Goal: Transaction & Acquisition: Book appointment/travel/reservation

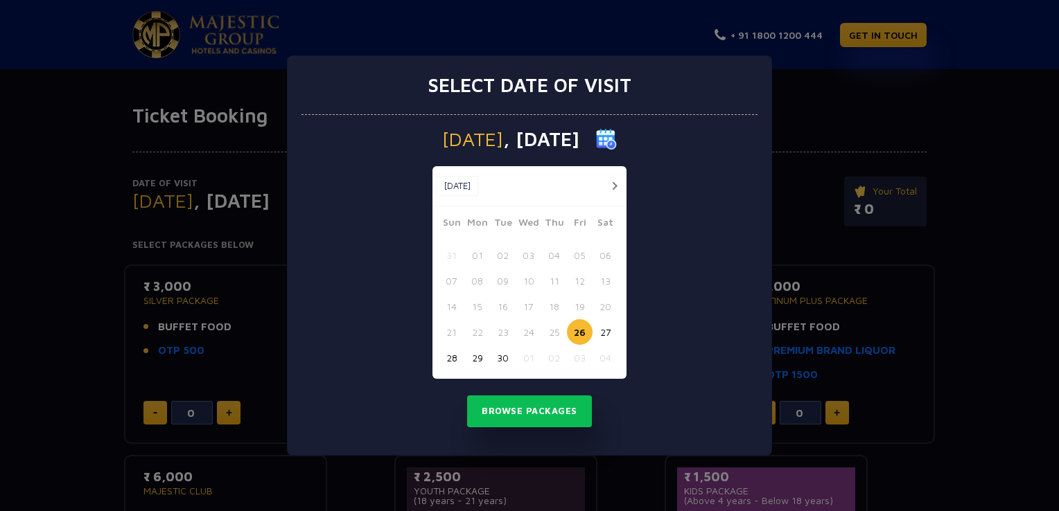
click at [607, 182] on button "button" at bounding box center [614, 185] width 17 height 17
click at [576, 335] on button "24" at bounding box center [580, 333] width 26 height 26
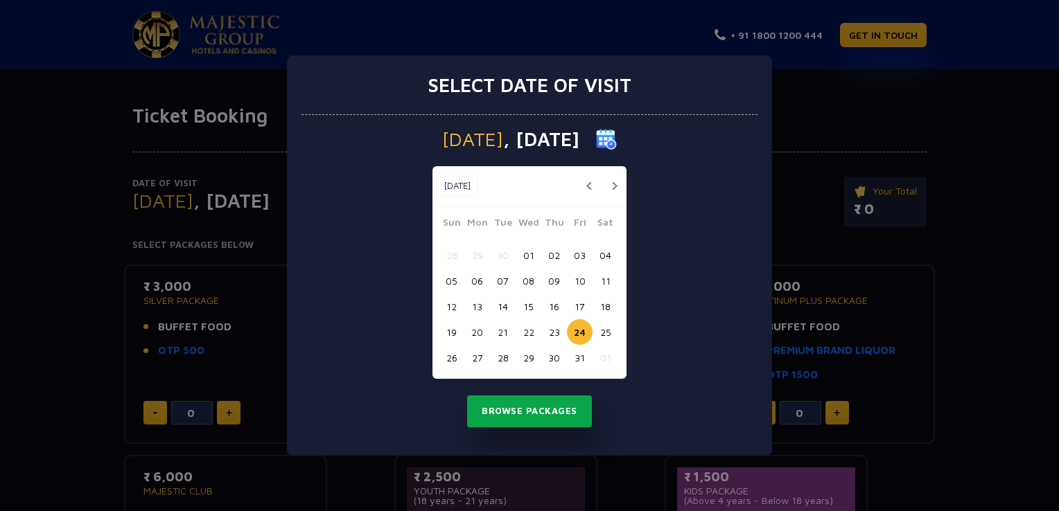
click at [541, 415] on button "Browse Packages" at bounding box center [529, 412] width 125 height 32
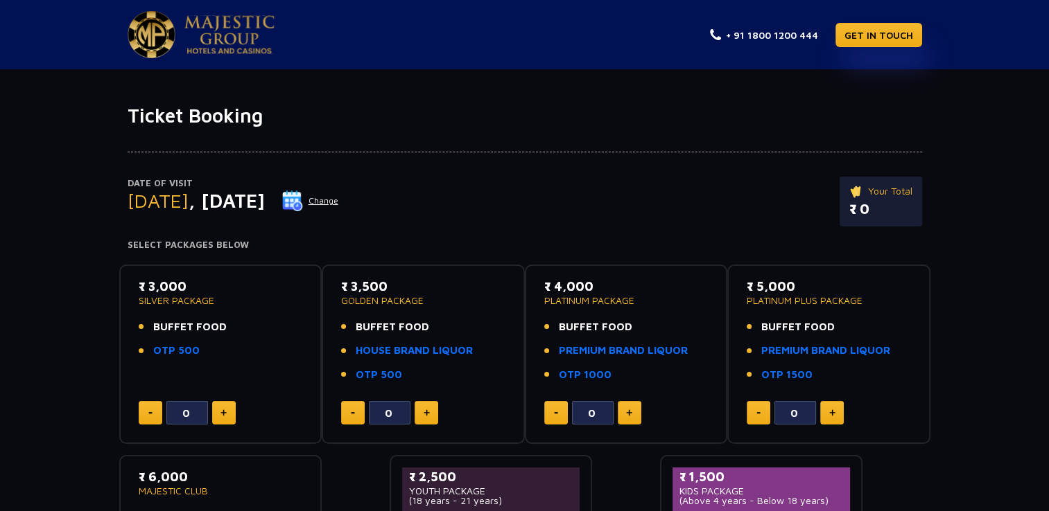
click at [981, 267] on div "Date of Visit Friday , 24 Oct 2025 Change Your Total ₹ 0 Select Packages Below …" at bounding box center [524, 375] width 1049 height 494
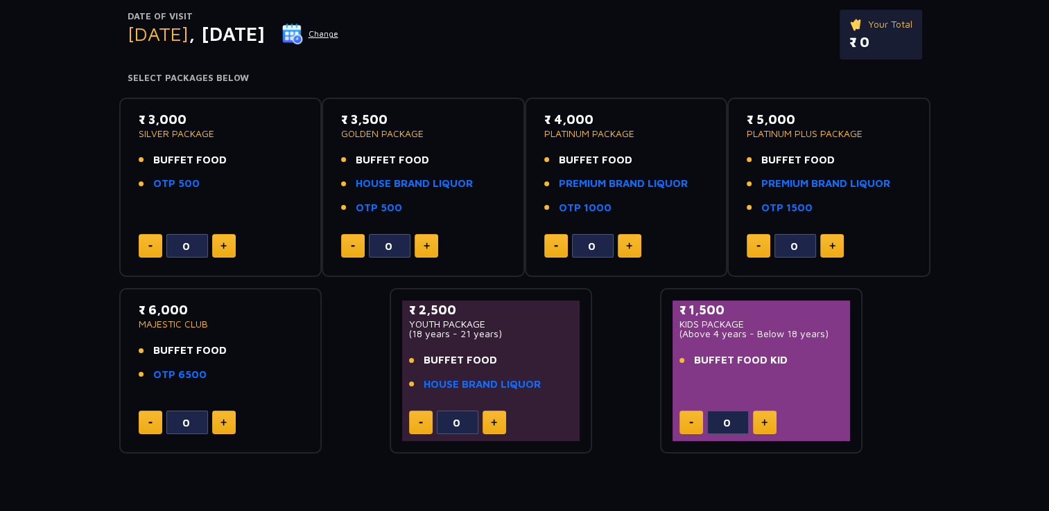
scroll to position [166, 0]
click at [193, 372] on link "OTP 6500" at bounding box center [179, 376] width 53 height 16
click at [178, 324] on p "MAJESTIC CLUB" at bounding box center [221, 325] width 164 height 10
click at [63, 180] on div "Date of Visit Friday , 24 Oct 2025 Change Your Total ₹ 0 Select Packages Below …" at bounding box center [524, 208] width 1049 height 494
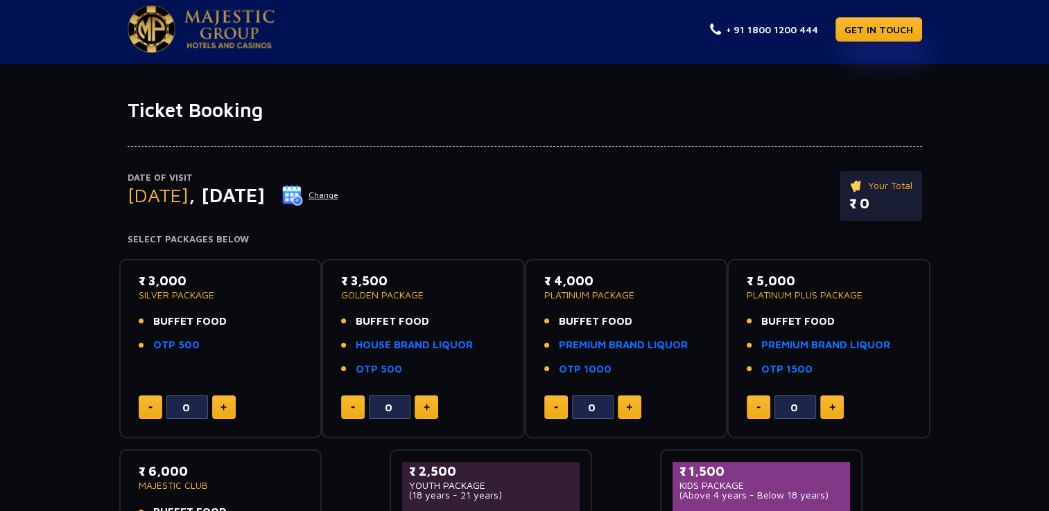
scroll to position [0, 0]
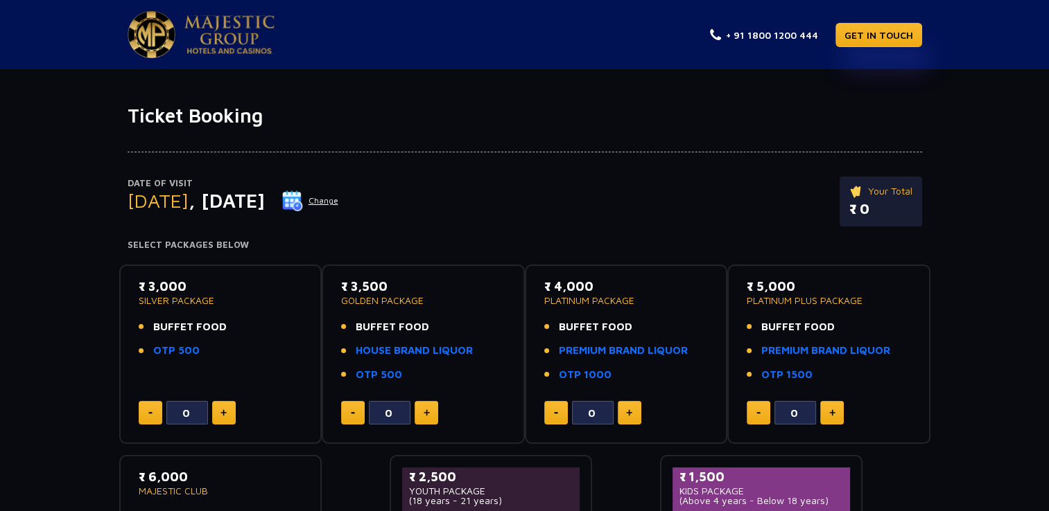
click at [215, 39] on img at bounding box center [229, 34] width 90 height 39
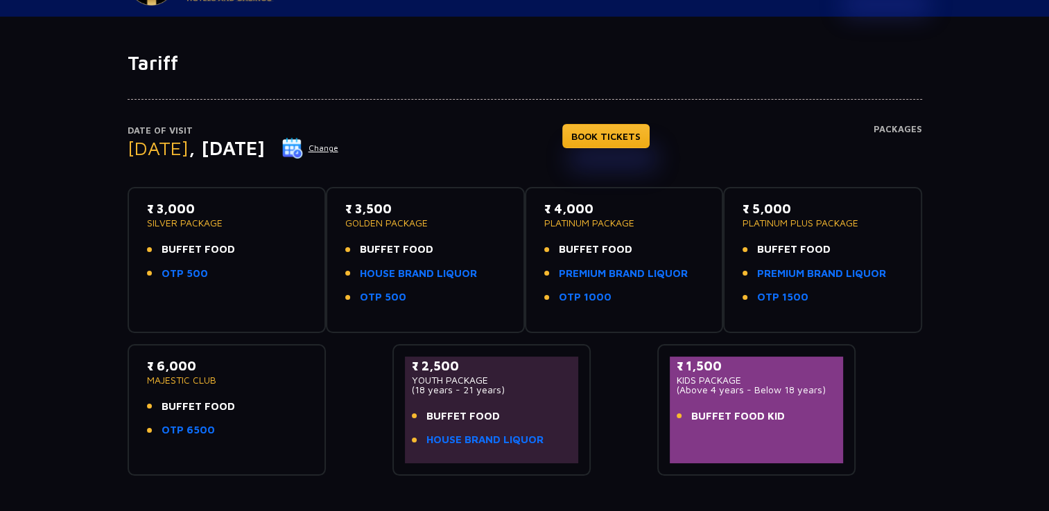
scroll to position [55, 0]
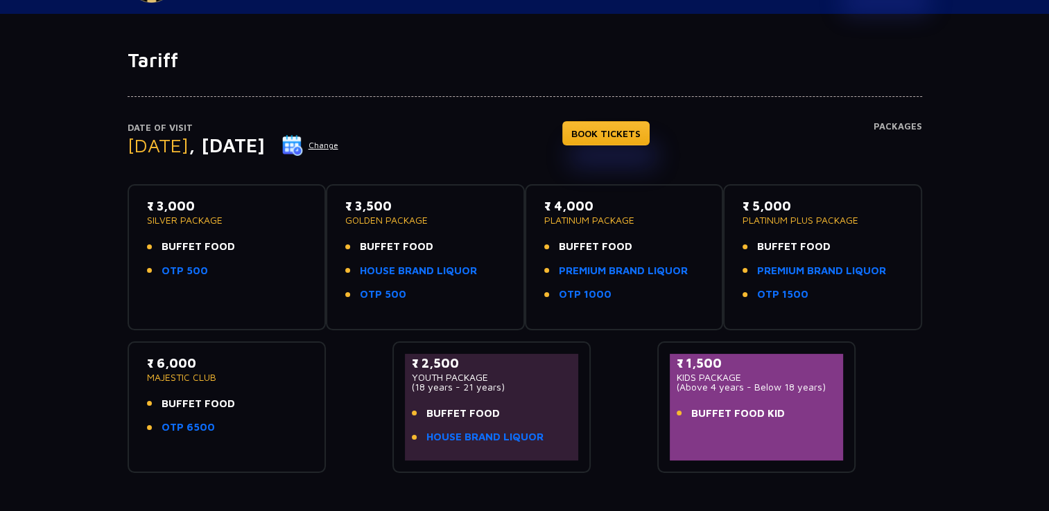
click at [347, 394] on div "₹ 3,000 SILVER PACKAGE BUFFET FOOD OTP 500 ₹ 3,500 GOLDEN PACKAGE BUFFET FOOD H…" at bounding box center [525, 323] width 794 height 300
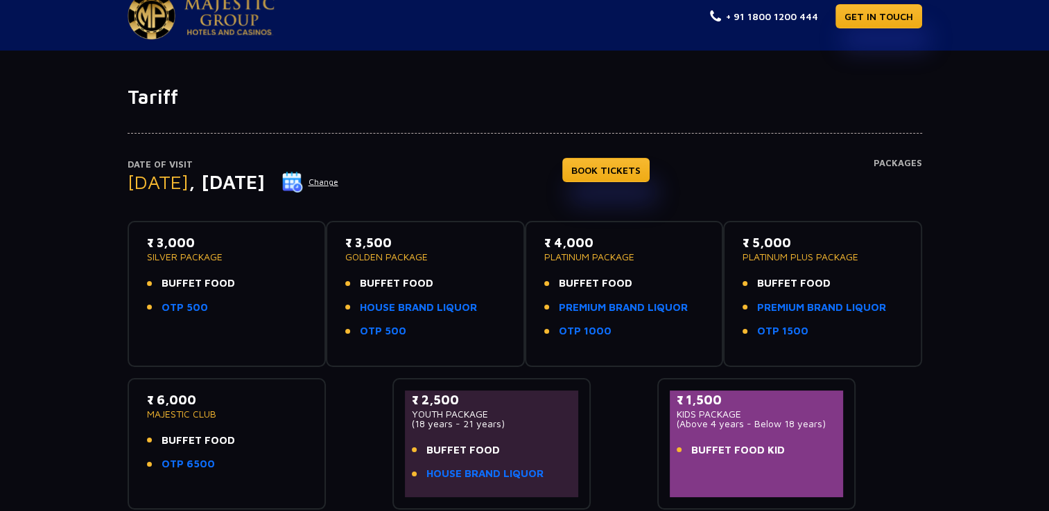
scroll to position [0, 0]
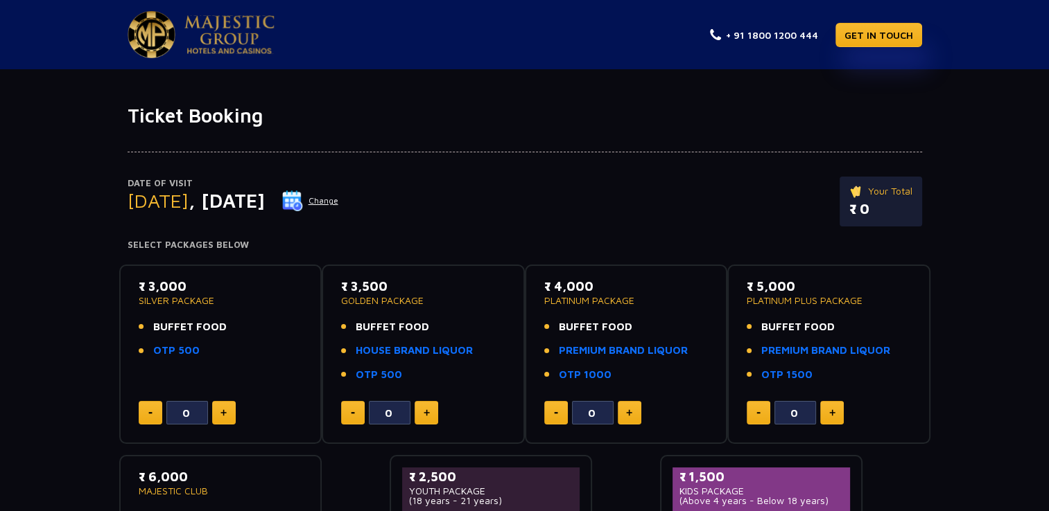
click at [75, 298] on div "Date of Visit Friday , 24 Oct 2025 Change Your Total ₹ 0 Select Packages Below …" at bounding box center [524, 375] width 1049 height 494
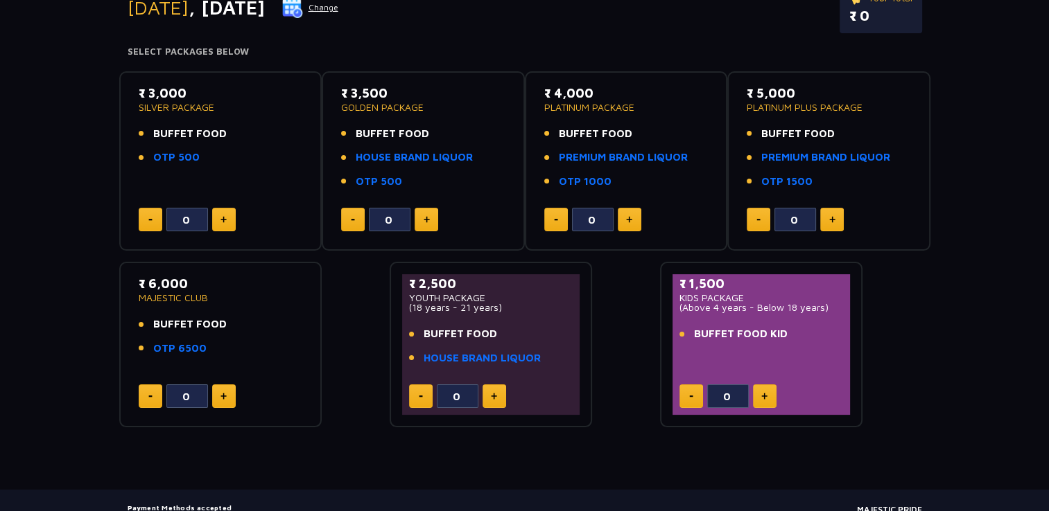
scroll to position [194, 0]
click at [223, 392] on img at bounding box center [223, 395] width 6 height 7
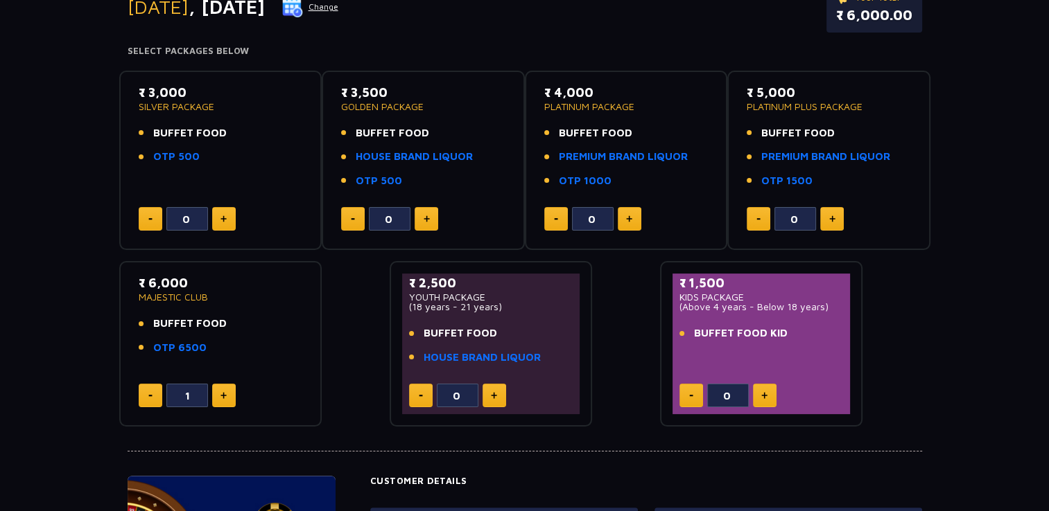
click at [223, 392] on img at bounding box center [223, 395] width 6 height 7
type input "2"
click at [968, 265] on div "Date of Visit Friday , 24 Oct 2025 Change Your Total ₹ 12,000.00 Select Package…" at bounding box center [524, 180] width 1049 height 494
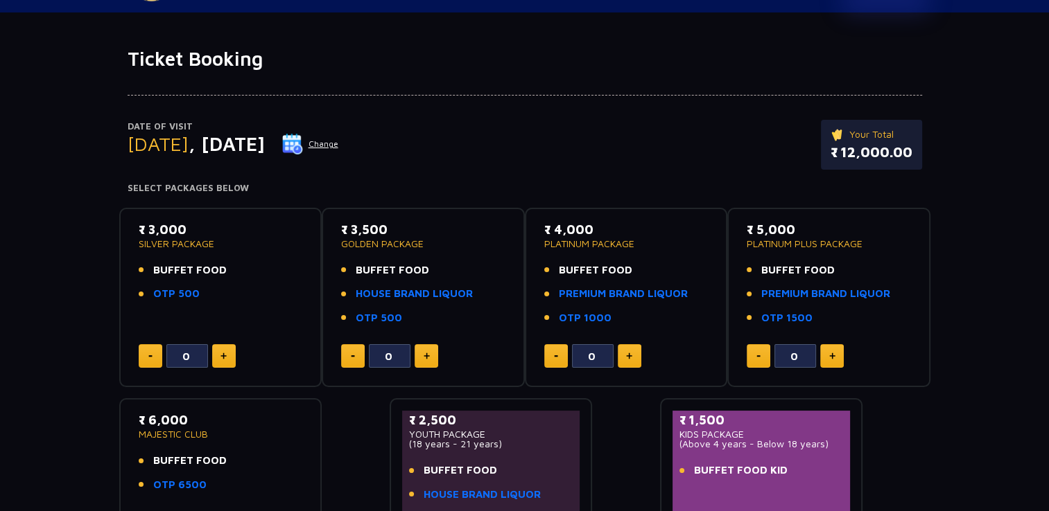
scroll to position [0, 0]
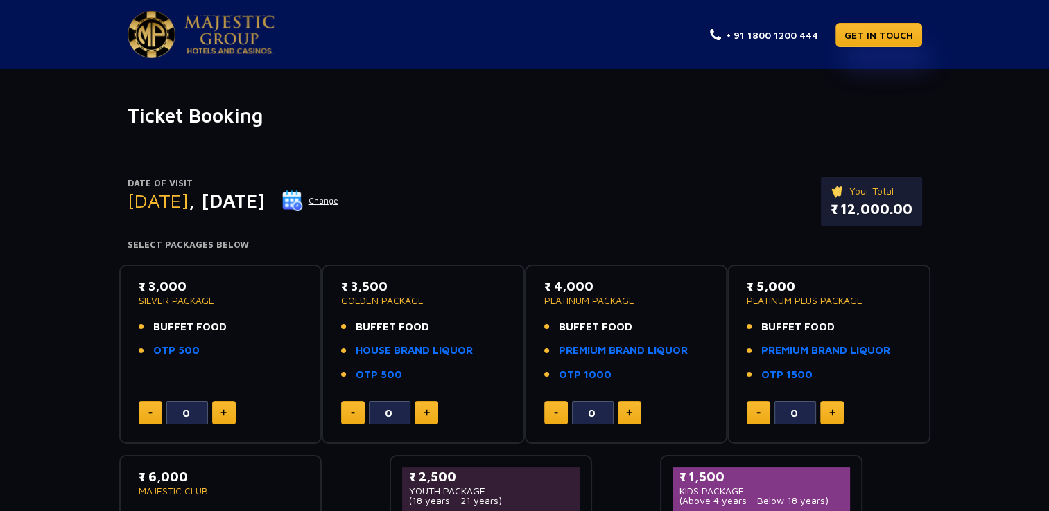
click at [493, 186] on div "Date of Visit Friday , 24 Oct 2025 Change Your Total ₹ 12,000.00" at bounding box center [525, 209] width 794 height 64
